Goal: Task Accomplishment & Management: Complete application form

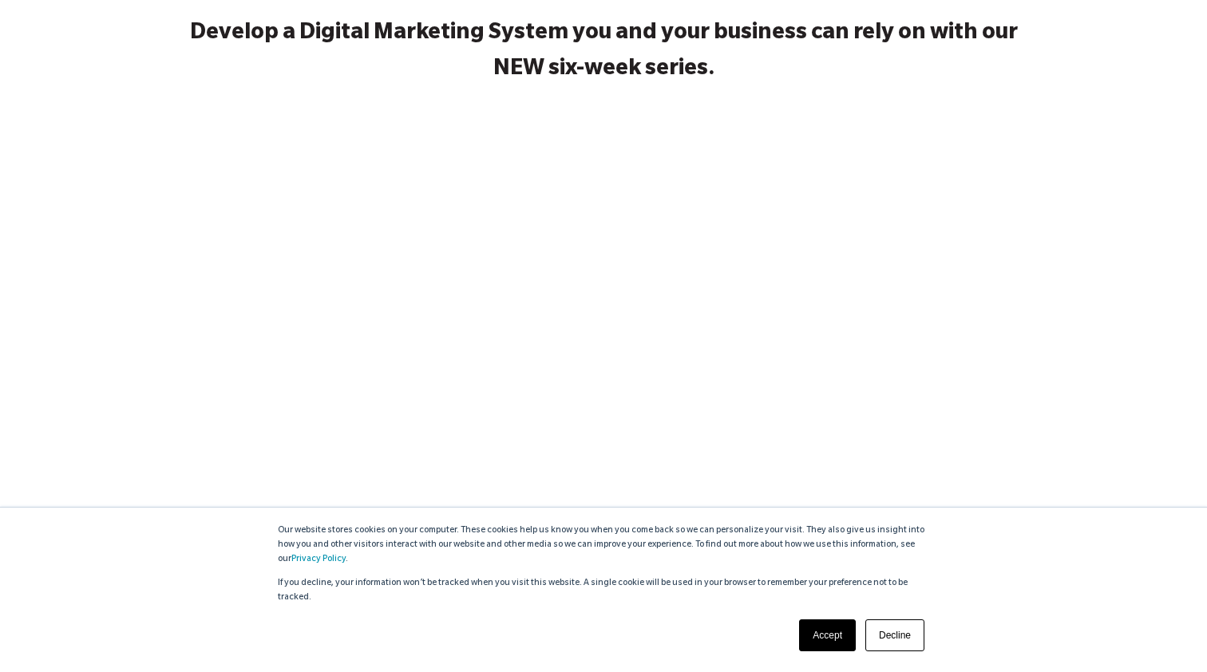
scroll to position [283, 0]
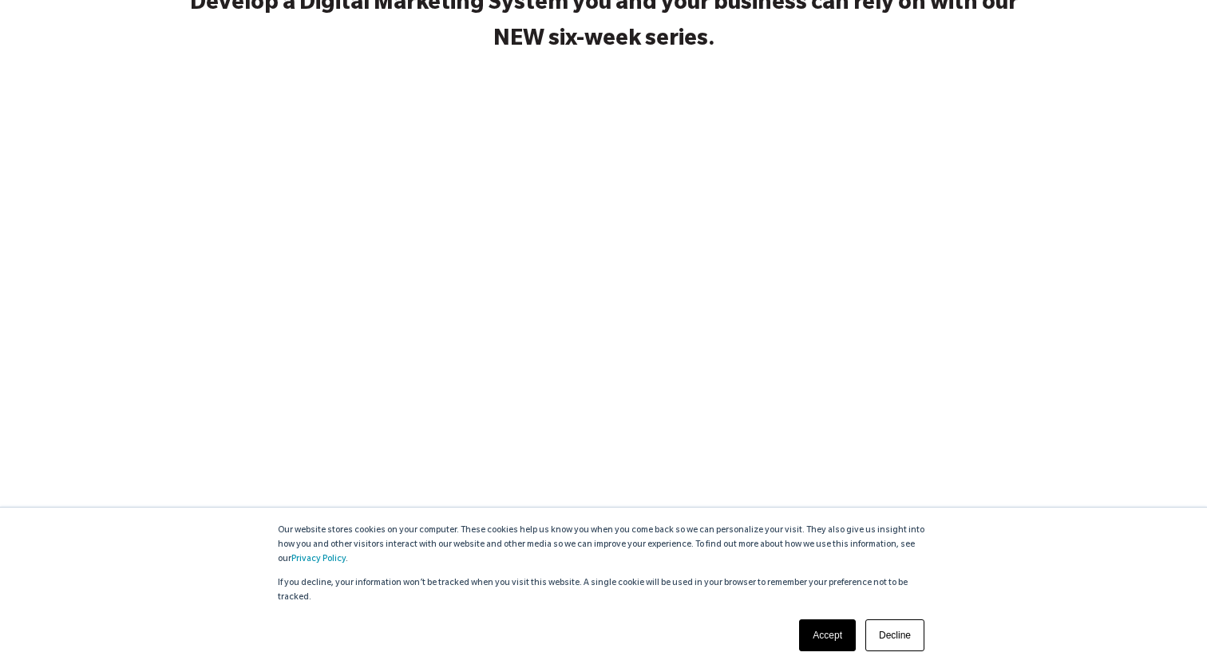
click at [886, 635] on link "Decline" at bounding box center [894, 635] width 59 height 32
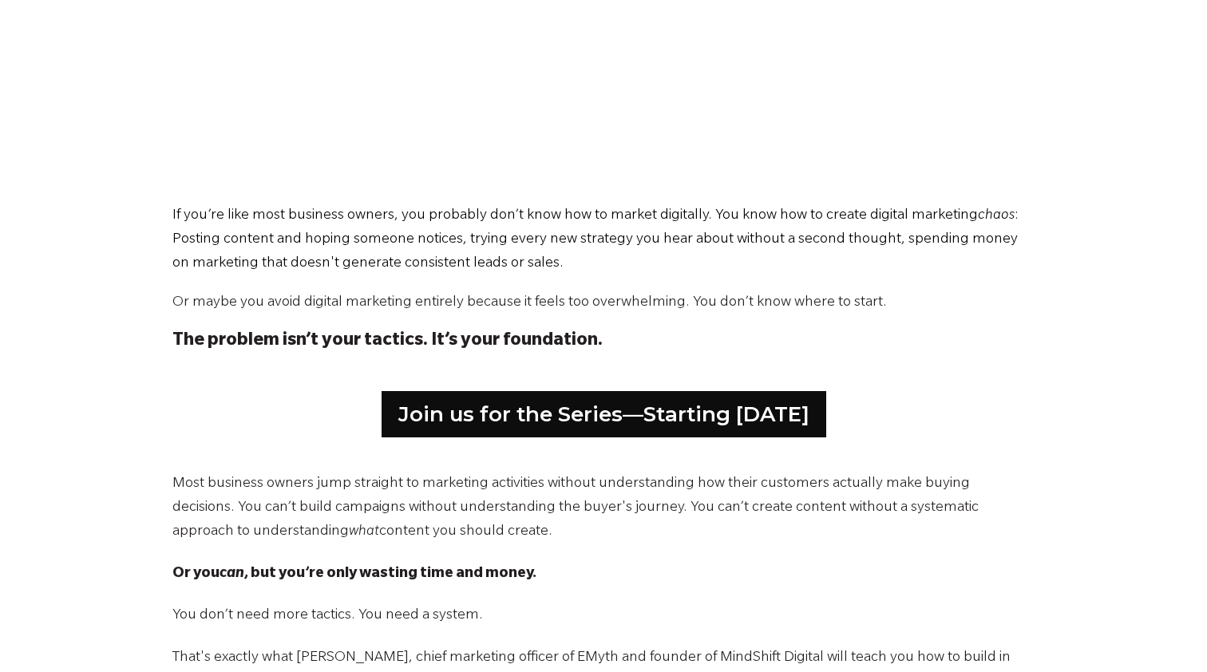
scroll to position [663, 0]
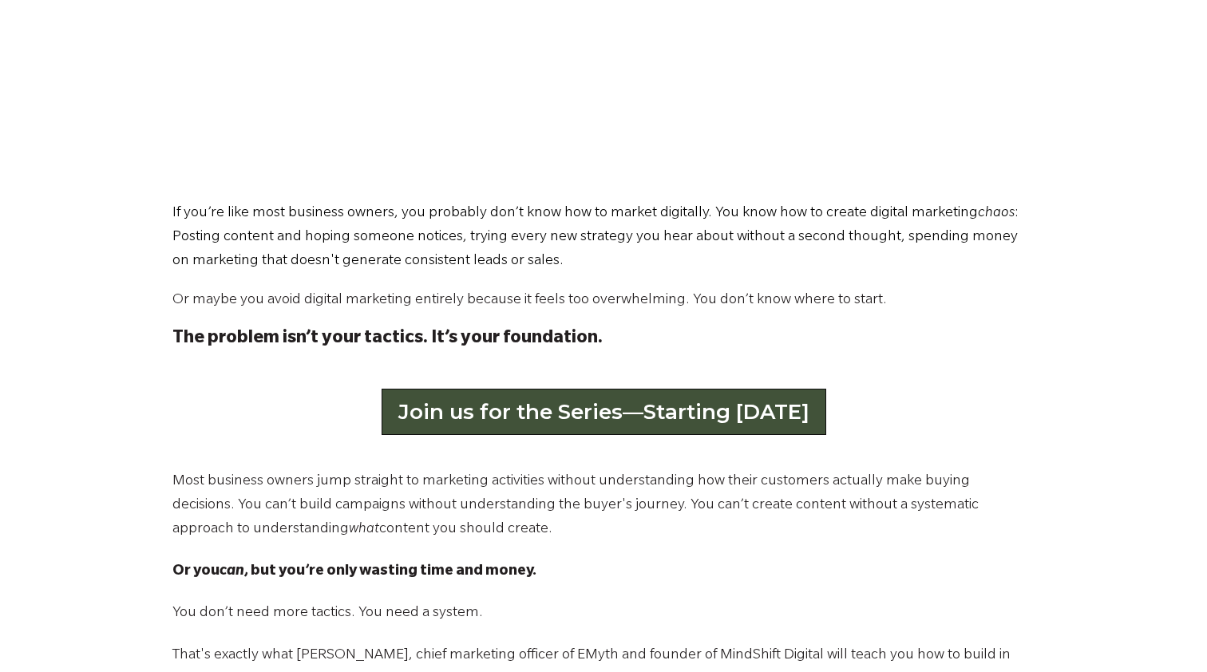
click at [708, 416] on link "Join us for the Series—Starting September 2" at bounding box center [604, 412] width 445 height 46
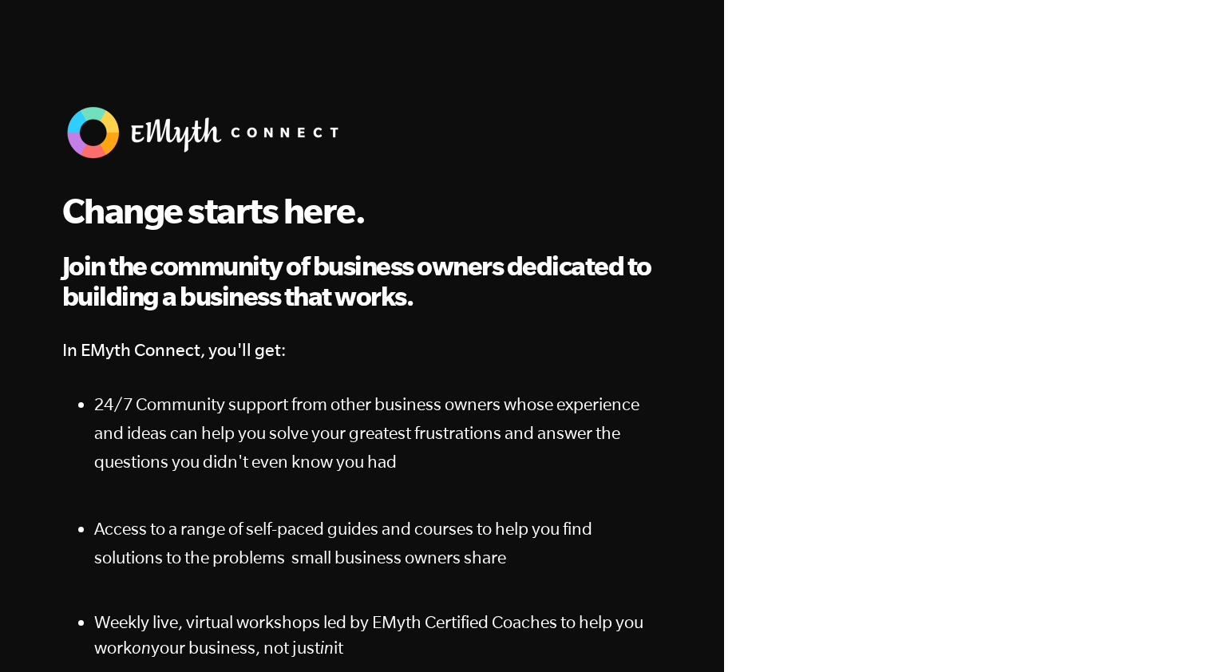
click at [742, 238] on div at bounding box center [965, 417] width 451 height 674
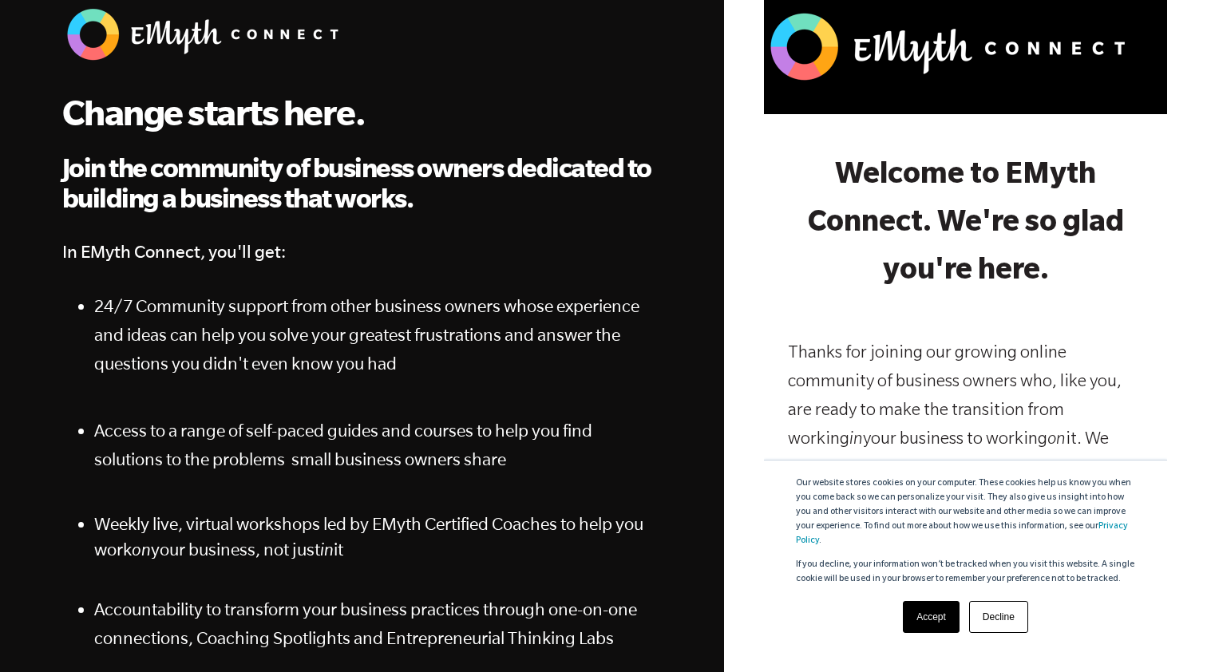
click at [937, 619] on link "Accept" at bounding box center [931, 617] width 57 height 32
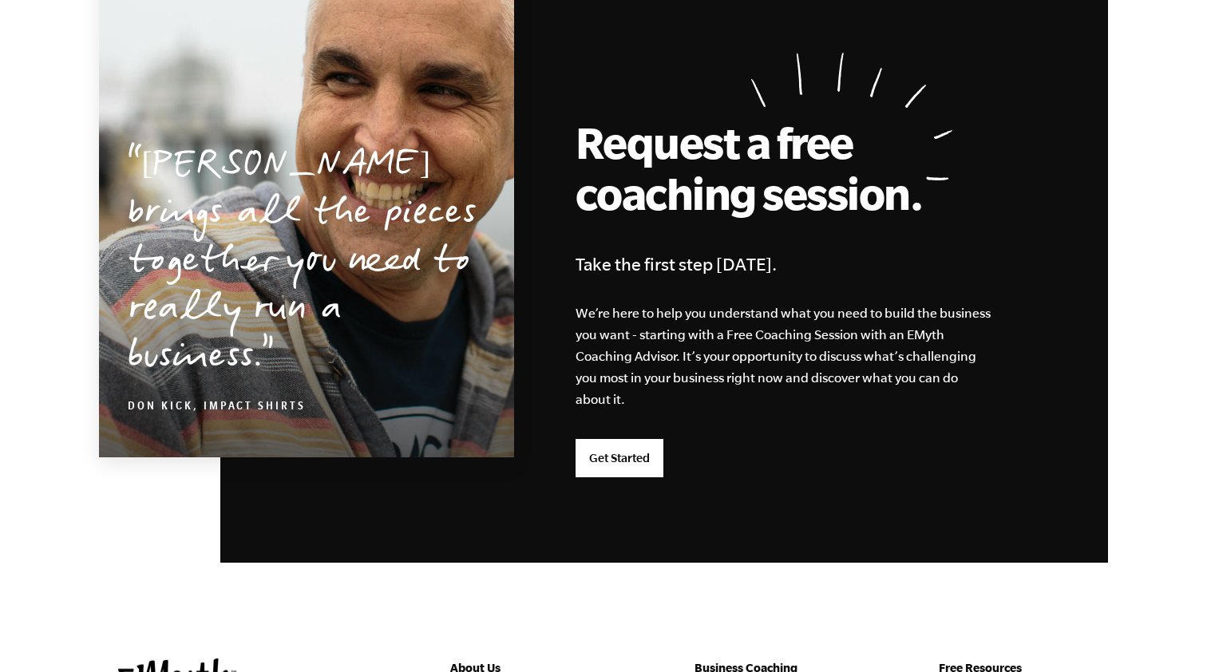
scroll to position [3863, 0]
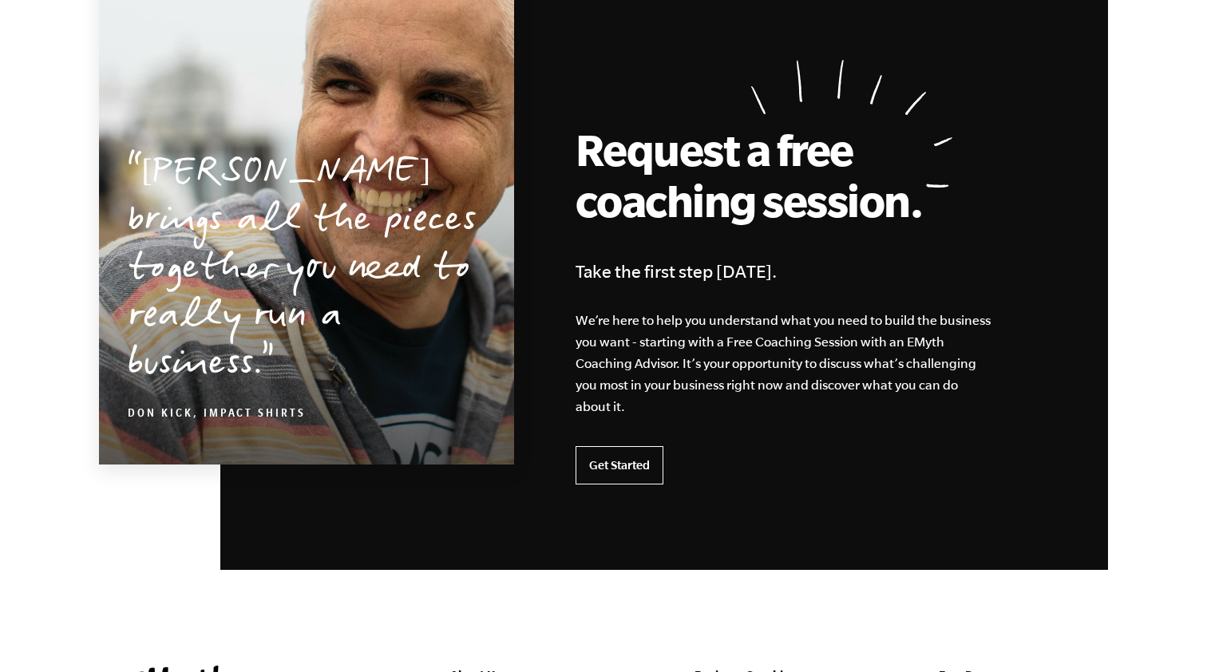
click at [615, 469] on link "Get Started" at bounding box center [620, 465] width 88 height 38
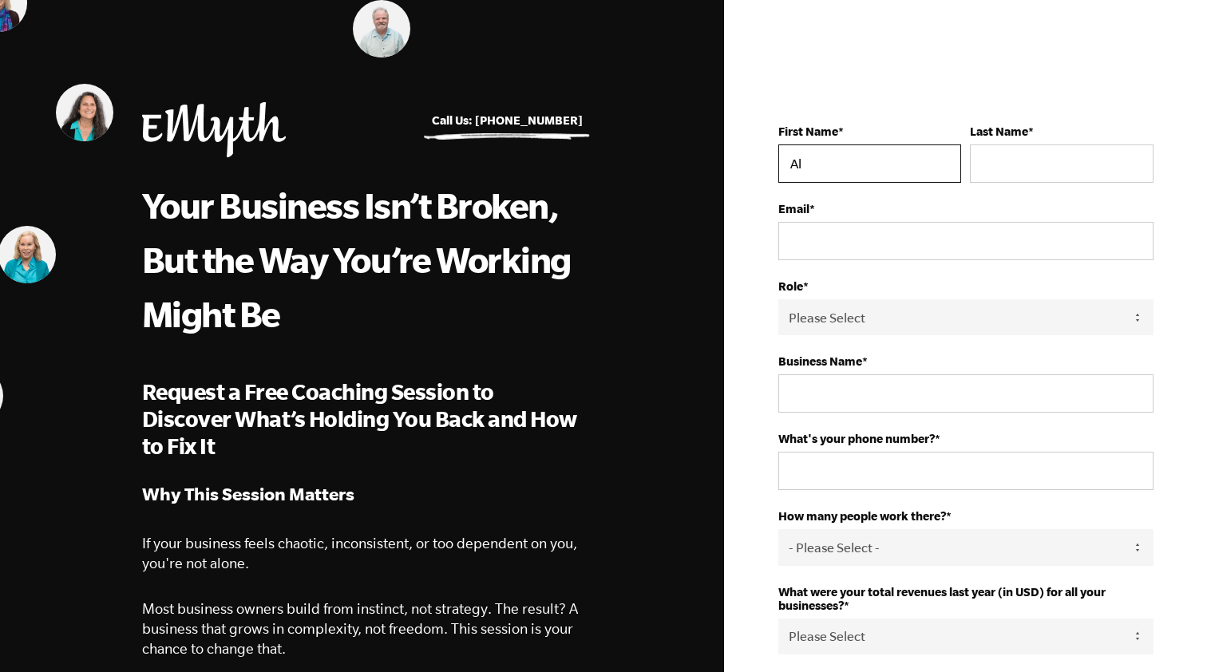
type input "Al"
type input "Sullivan"
type input "A"
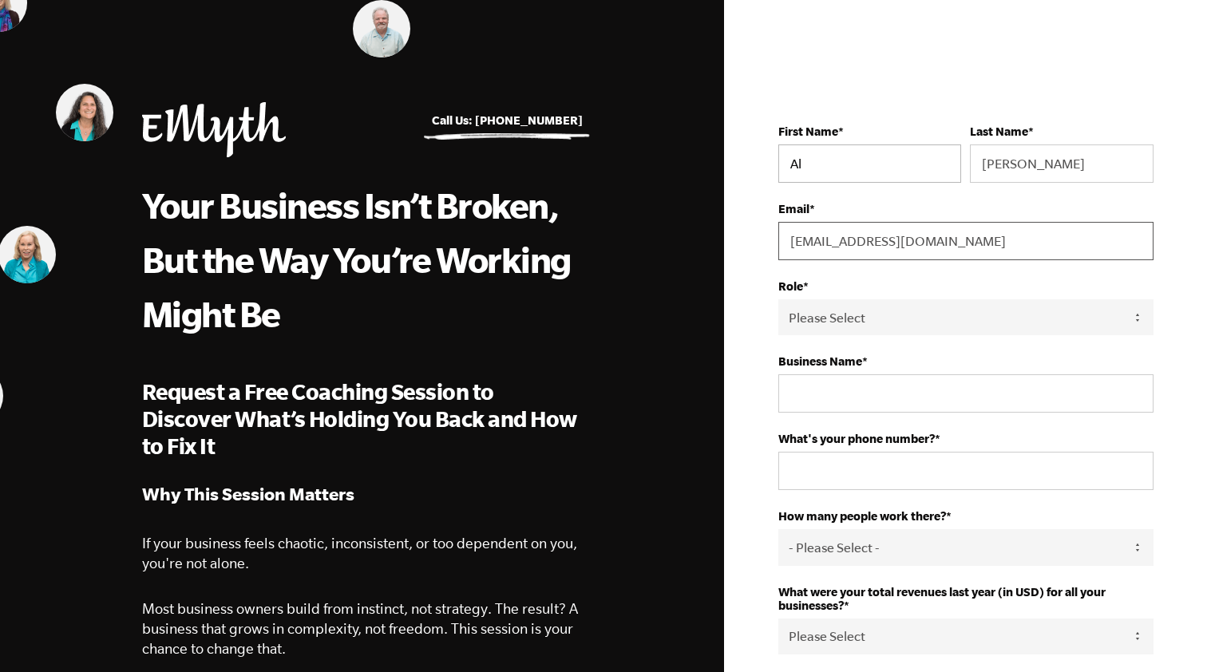
type input "al@inspirusconsulting.com"
select select "Owner"
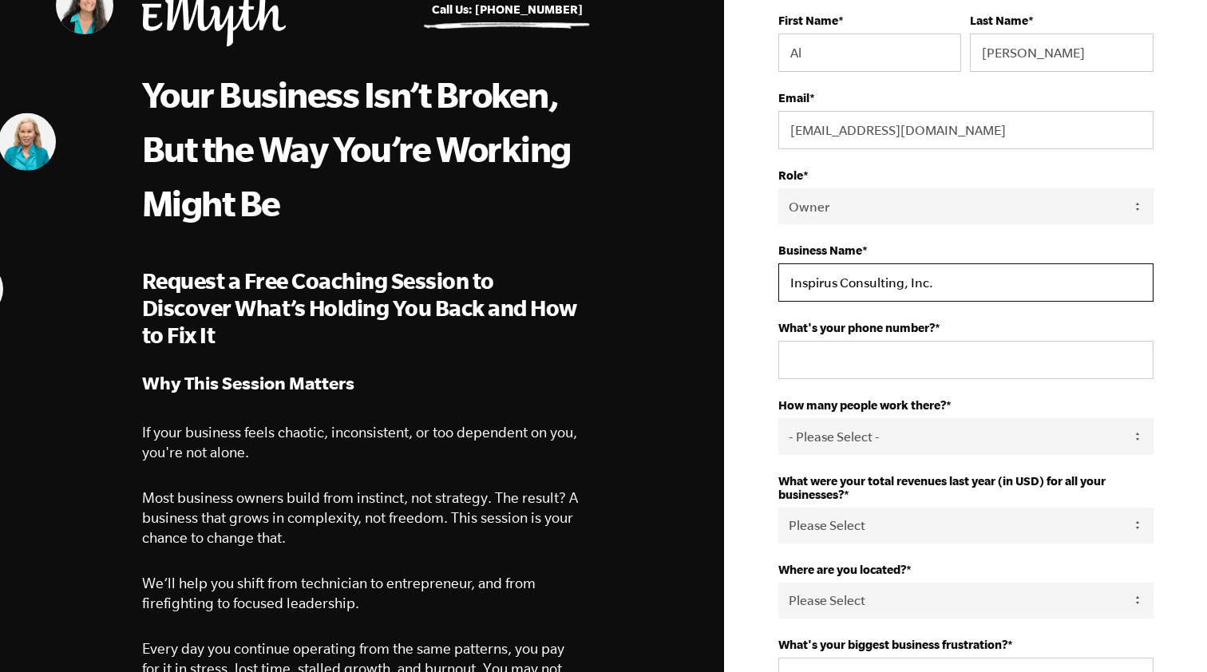
scroll to position [109, 0]
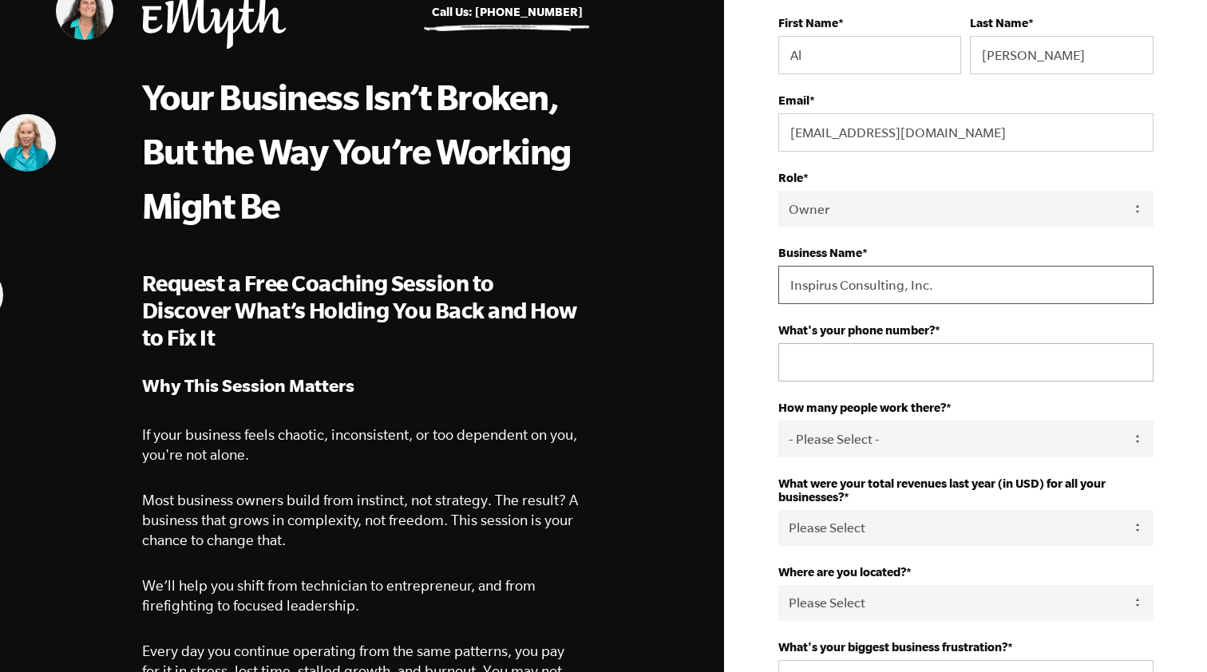
type input "Inspirus Consulting, Inc."
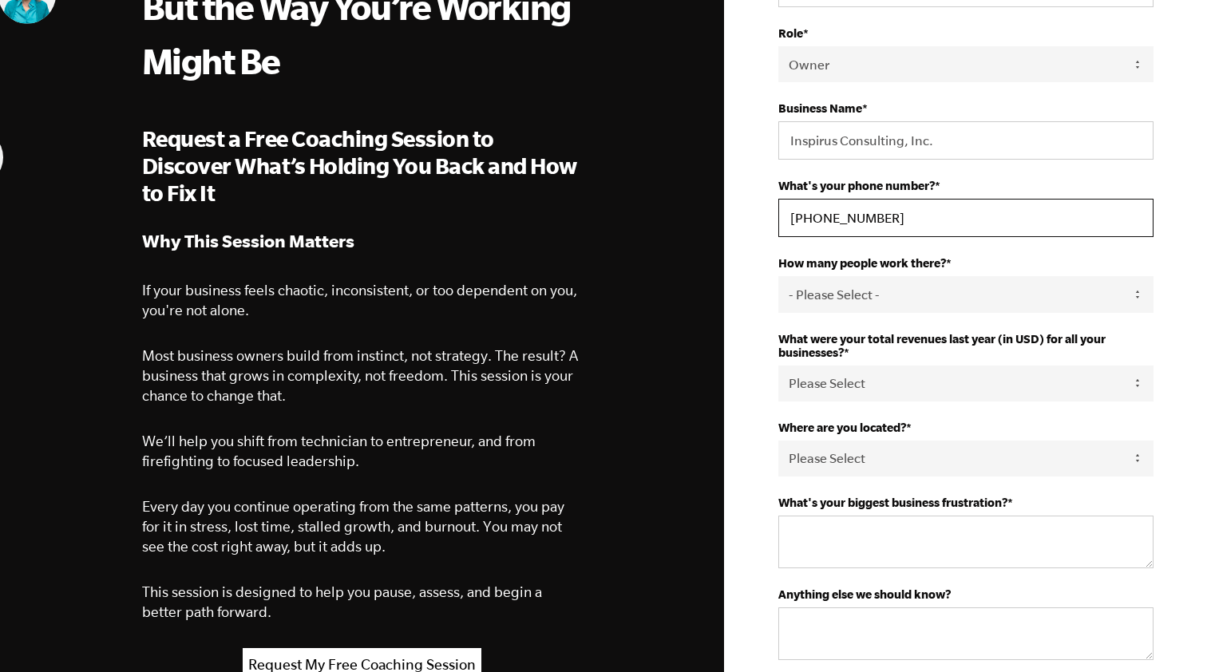
scroll to position [267, 0]
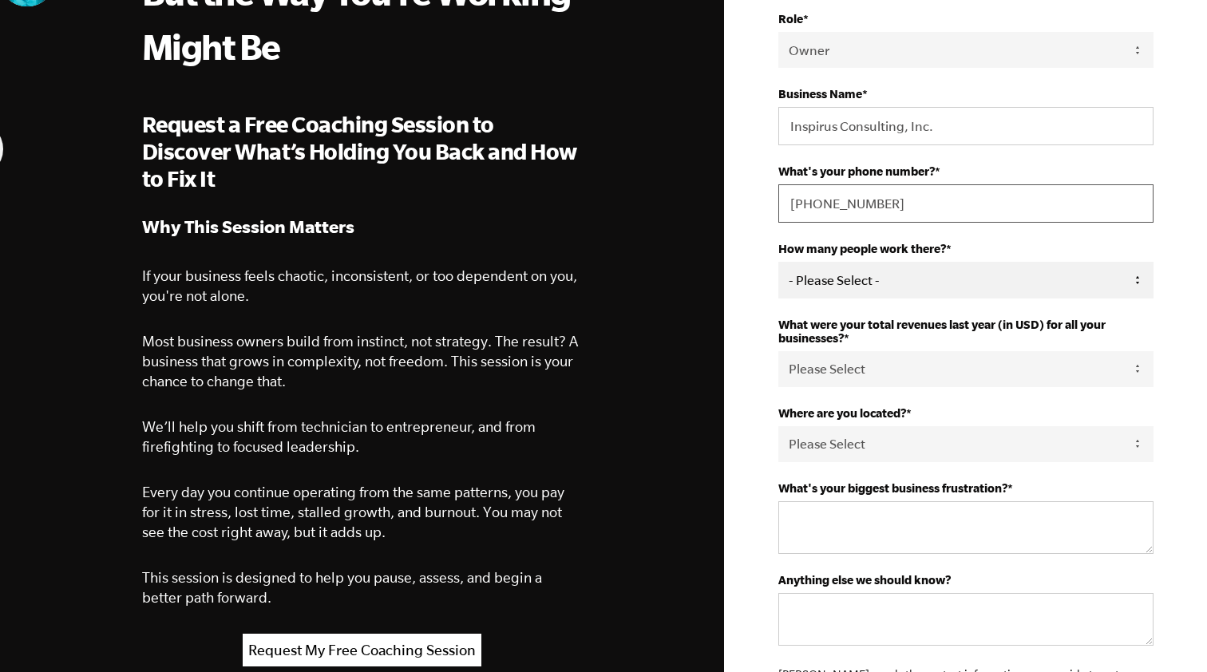
type input "919-522-9782"
select select "10-19"
select select "151-275K"
select select "United States"
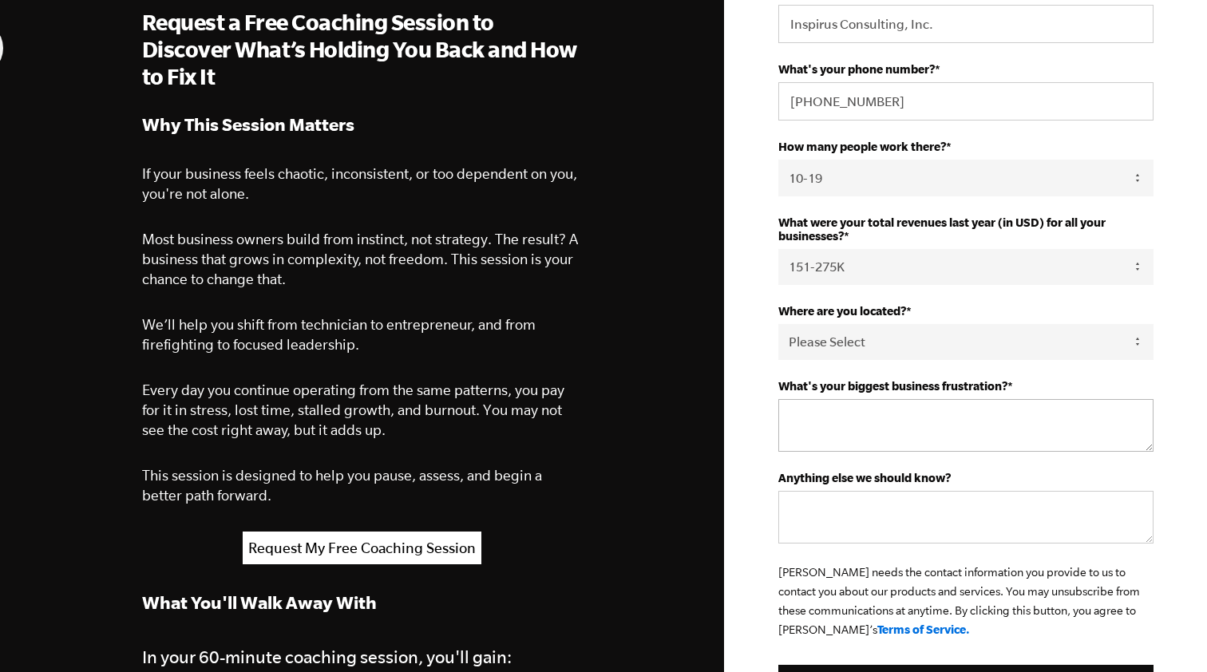
scroll to position [391, 0]
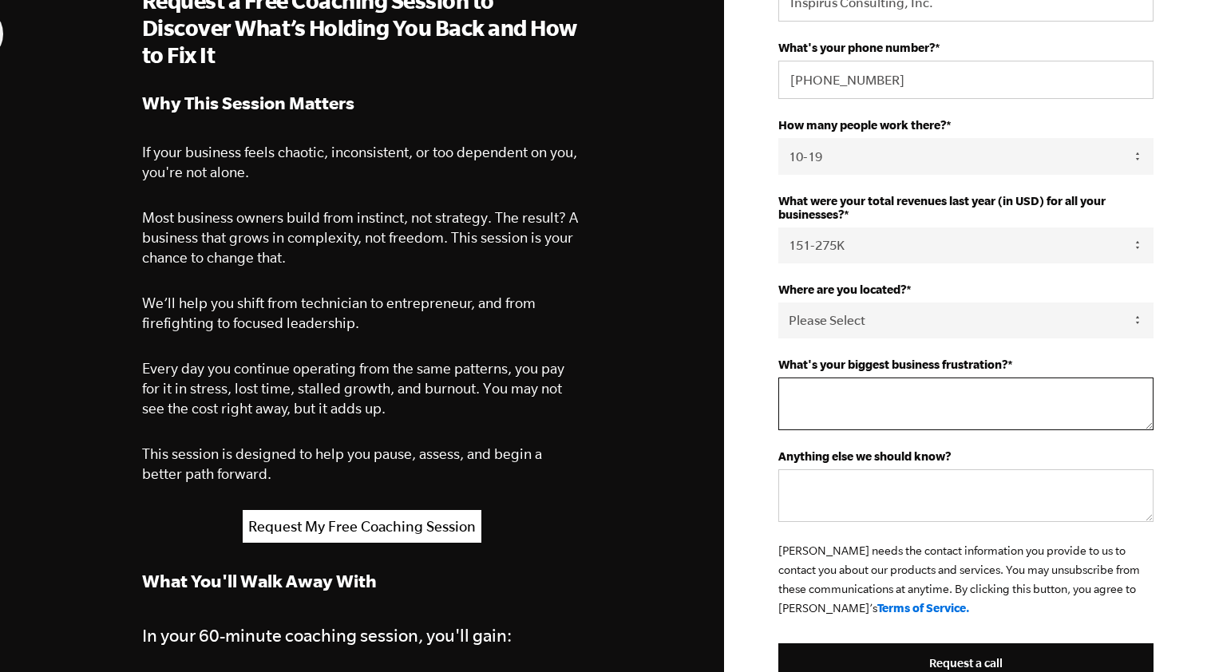
click at [884, 409] on textarea "What's your biggest business frustration? *" at bounding box center [965, 404] width 375 height 53
type textarea "Predictable clients and revenue (not consistent). Also, I know I need to do som…"
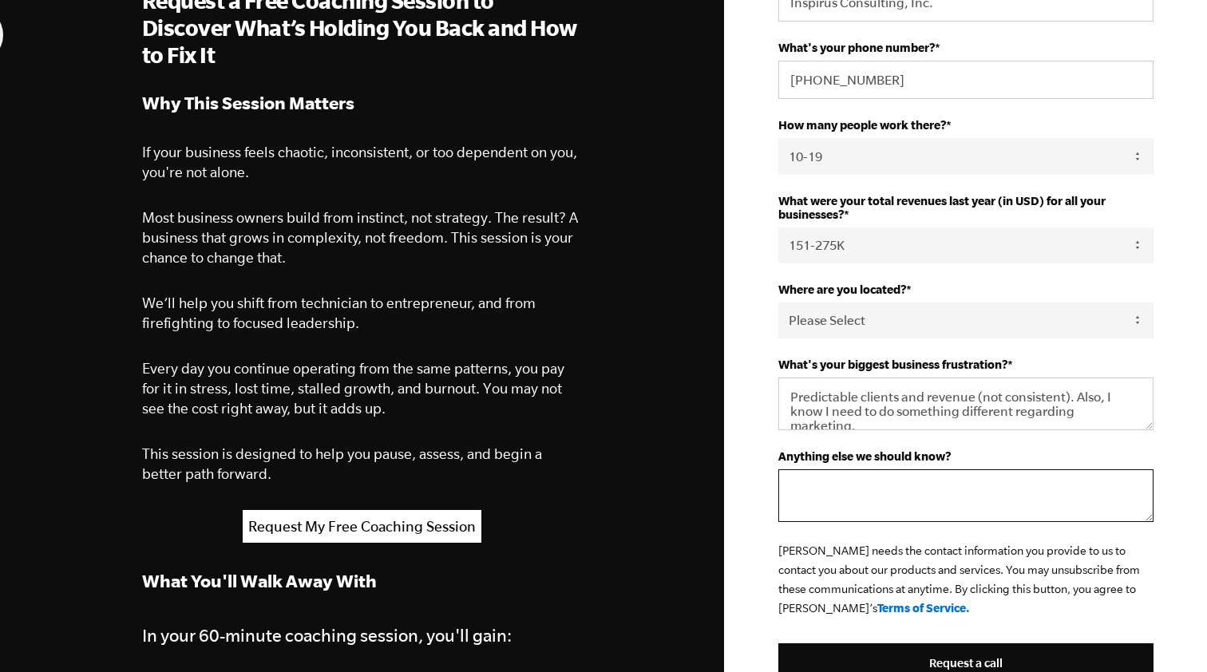
click at [882, 487] on textarea "Anything else we should know?" at bounding box center [965, 495] width 375 height 53
click at [882, 487] on textarea "Been in business since 2008 (I feel I should not be in the current place - as d…" at bounding box center [965, 495] width 375 height 53
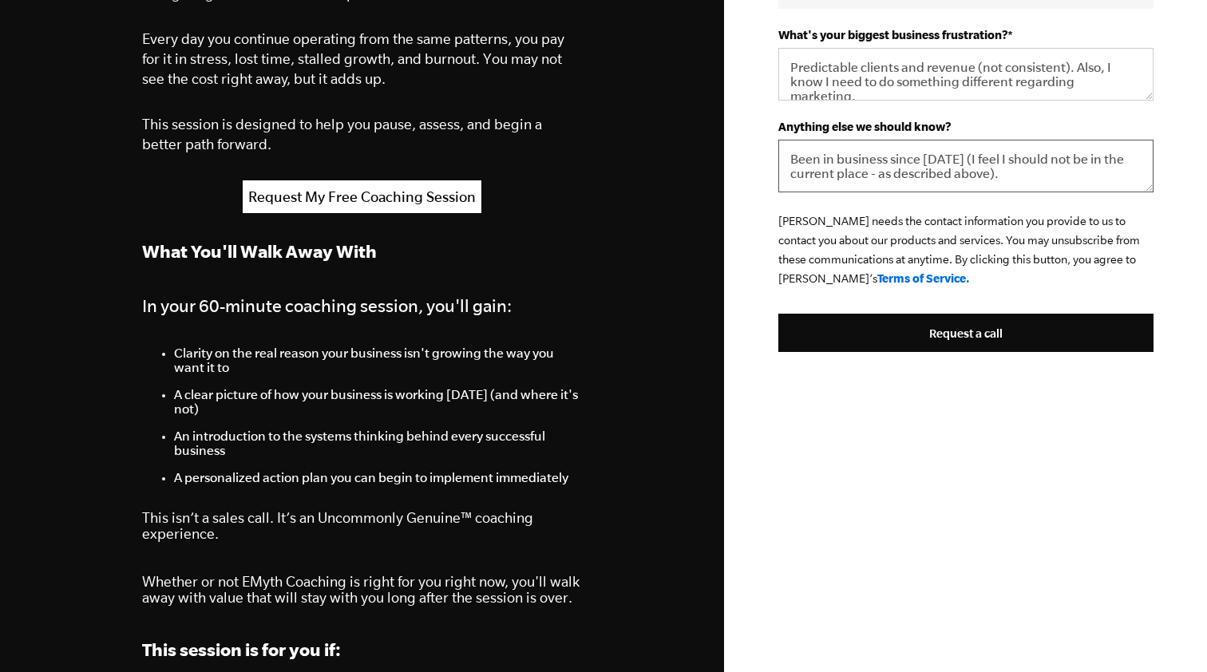
scroll to position [723, 0]
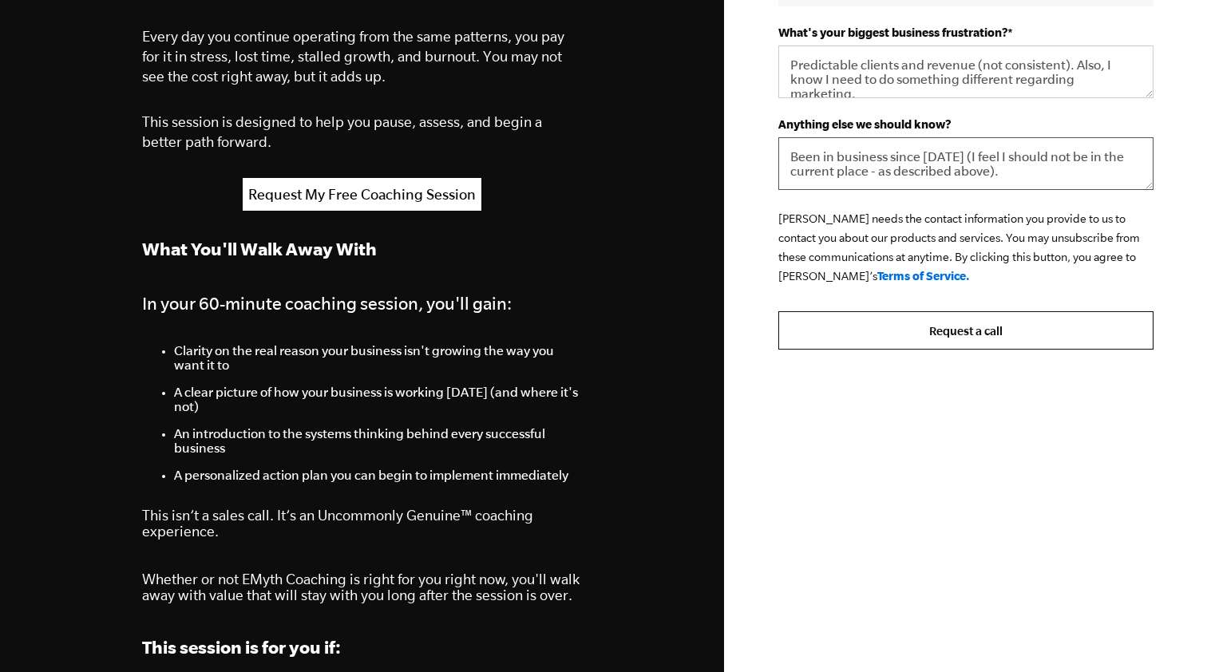
type textarea "Been in business since 2008 (I feel I should not be in the current place - as d…"
click at [955, 332] on input "Request a call" at bounding box center [965, 330] width 375 height 38
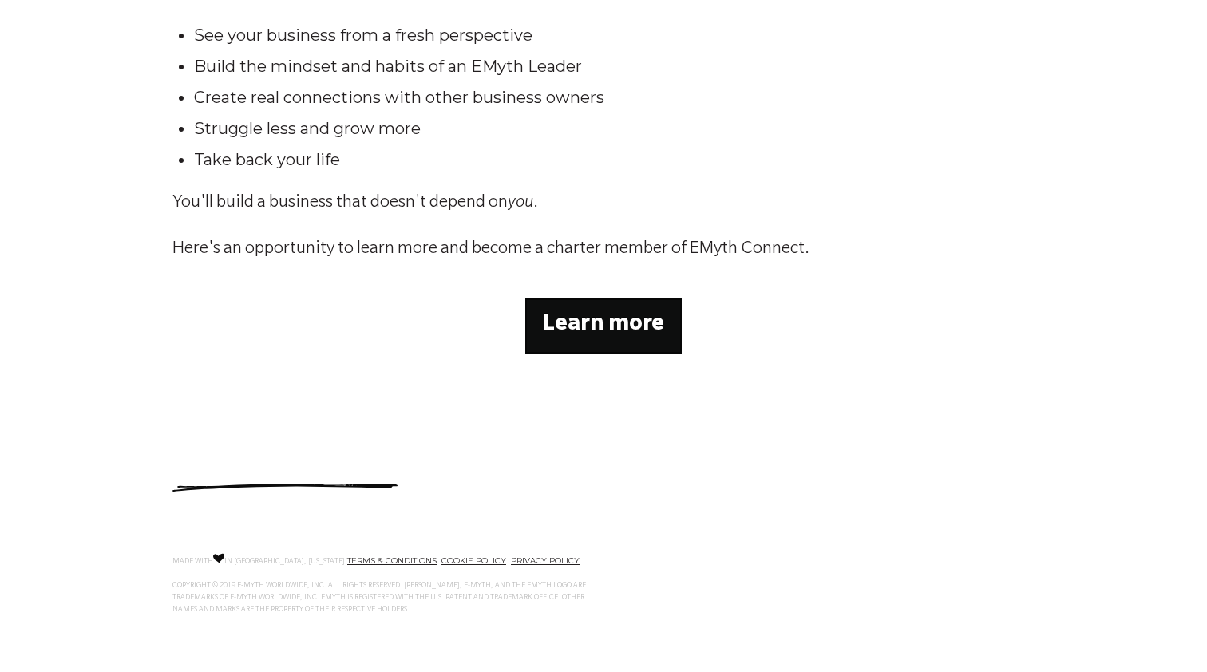
scroll to position [539, 0]
click at [635, 323] on strong "Learn more" at bounding box center [603, 326] width 121 height 24
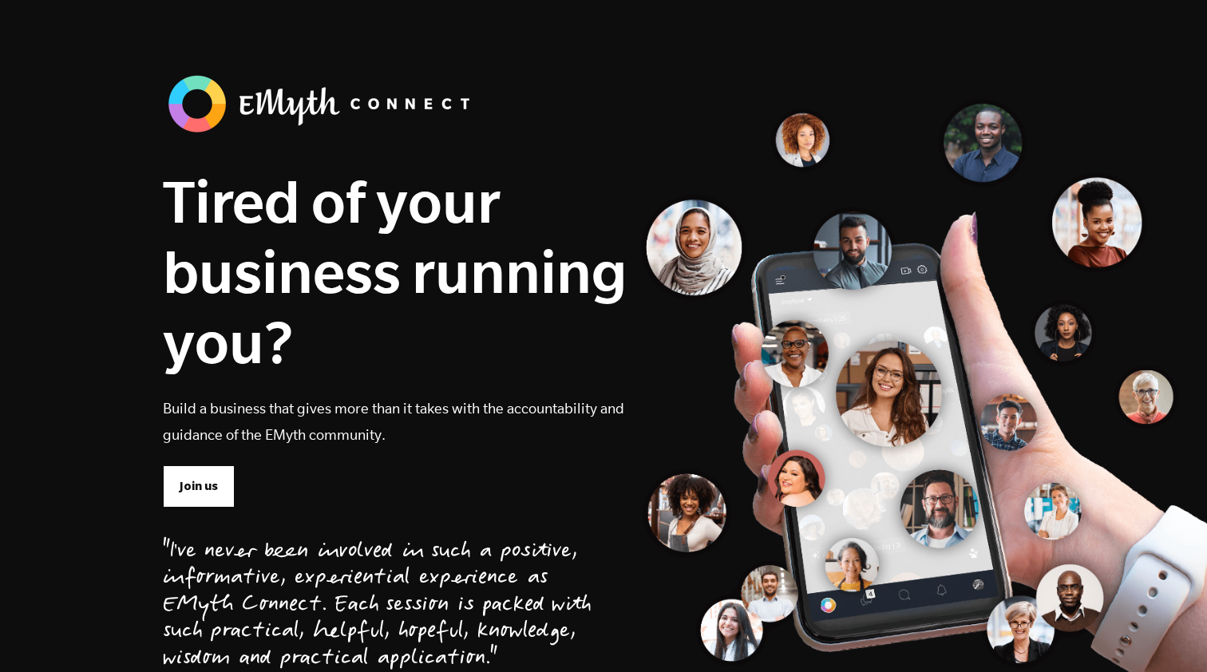
scroll to position [35, 0]
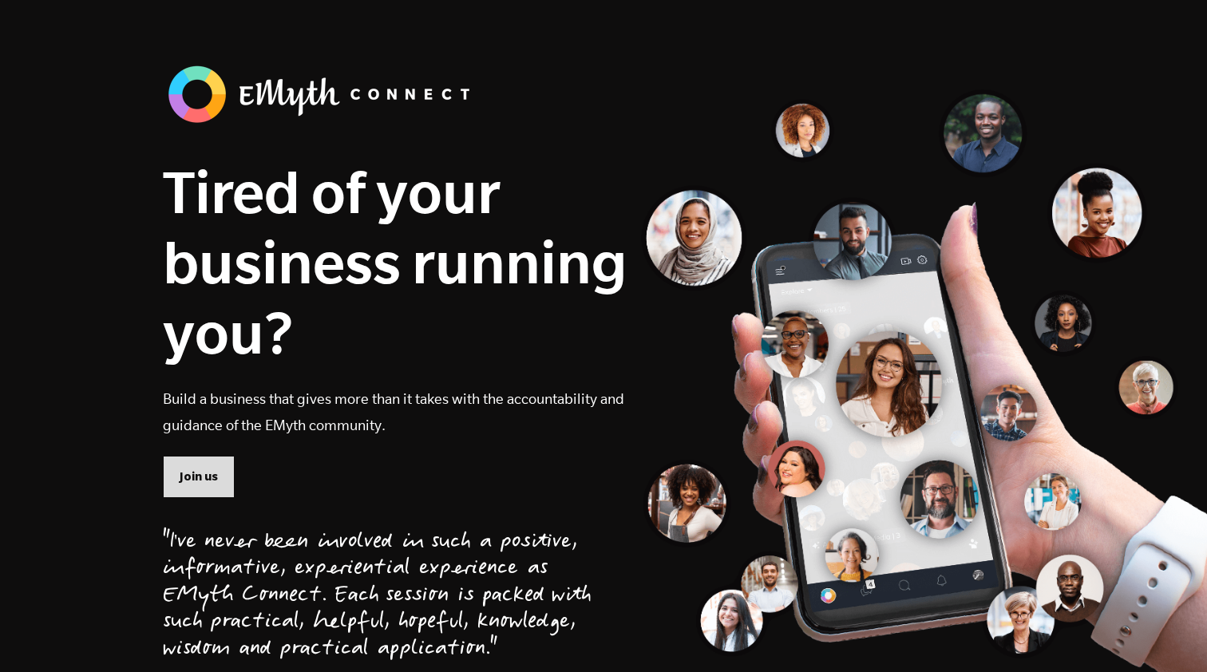
click at [204, 474] on span "Join us" at bounding box center [199, 477] width 38 height 18
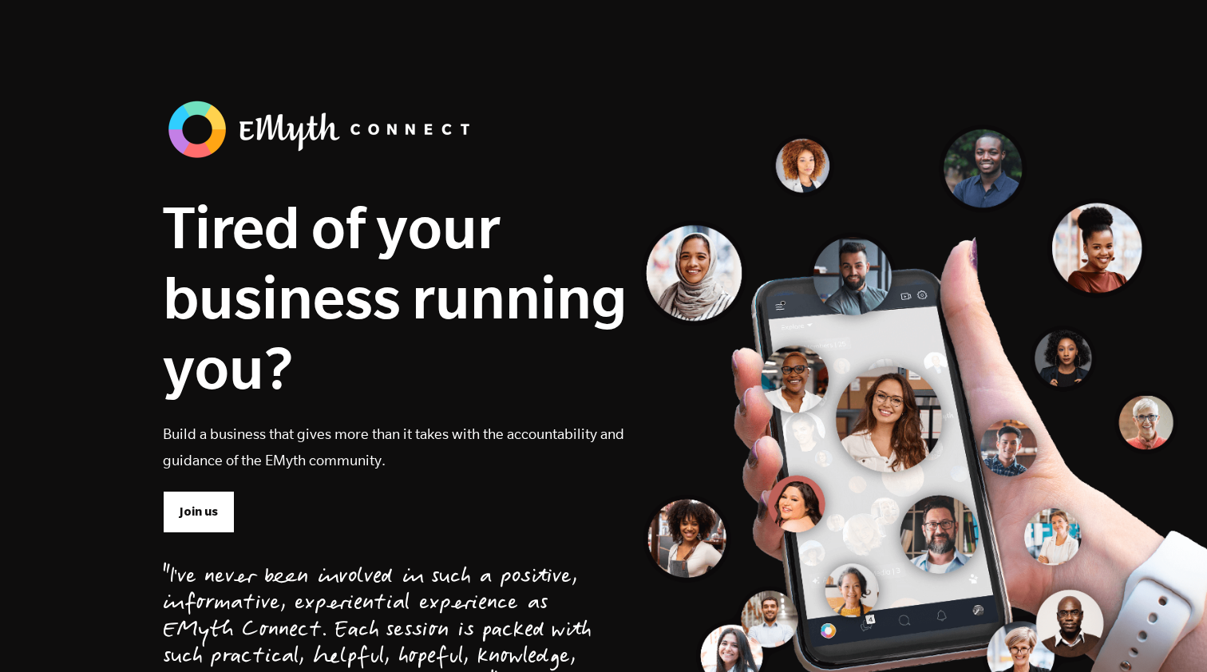
scroll to position [0, 0]
